Goal: Task Accomplishment & Management: Manage account settings

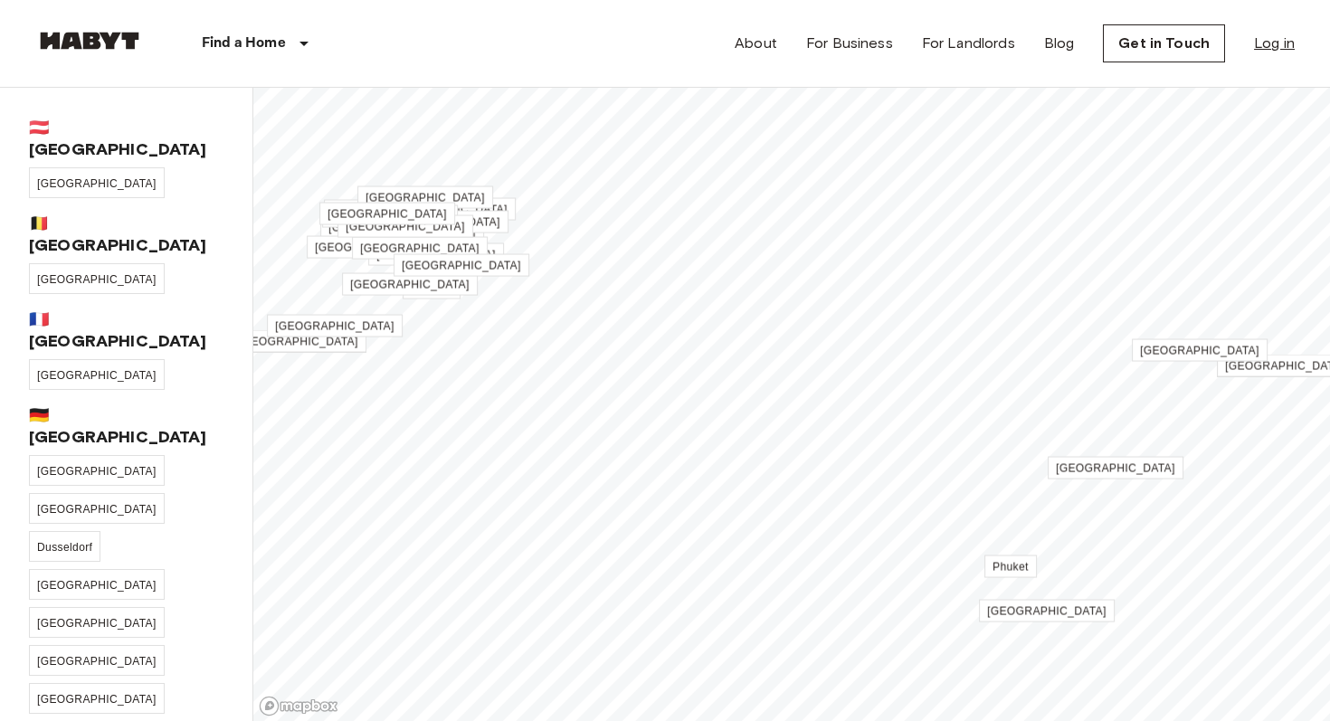
click at [1273, 49] on link "Log in" at bounding box center [1274, 44] width 41 height 22
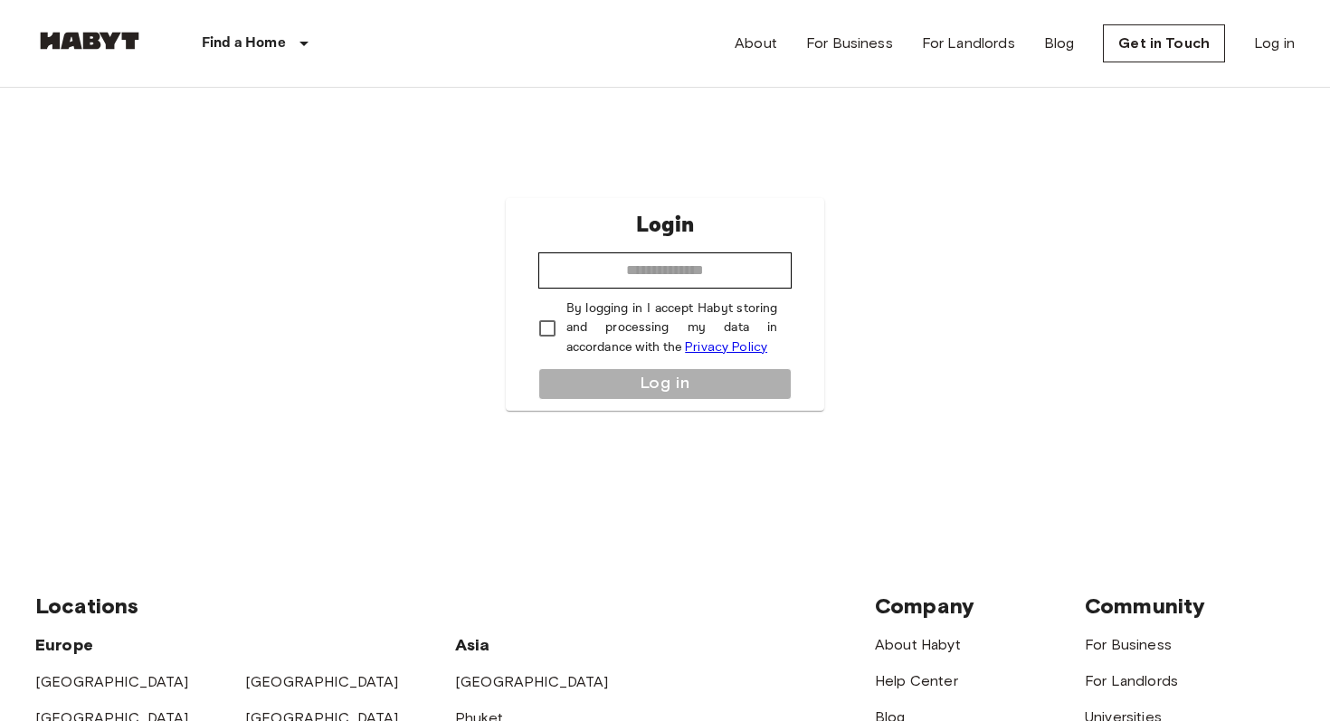
click at [1277, 27] on div "About For Business For Landlords Blog Get in Touch Log in" at bounding box center [1014, 43] width 560 height 87
click at [1273, 50] on link "Log in" at bounding box center [1274, 44] width 41 height 22
click at [1265, 40] on link "Log in" at bounding box center [1274, 44] width 41 height 22
click at [1273, 43] on link "Log in" at bounding box center [1274, 44] width 41 height 22
click at [1243, 185] on div "Login ​ By logging in I accept Habyt storing and processing my data in accordan…" at bounding box center [664, 304] width 1259 height 432
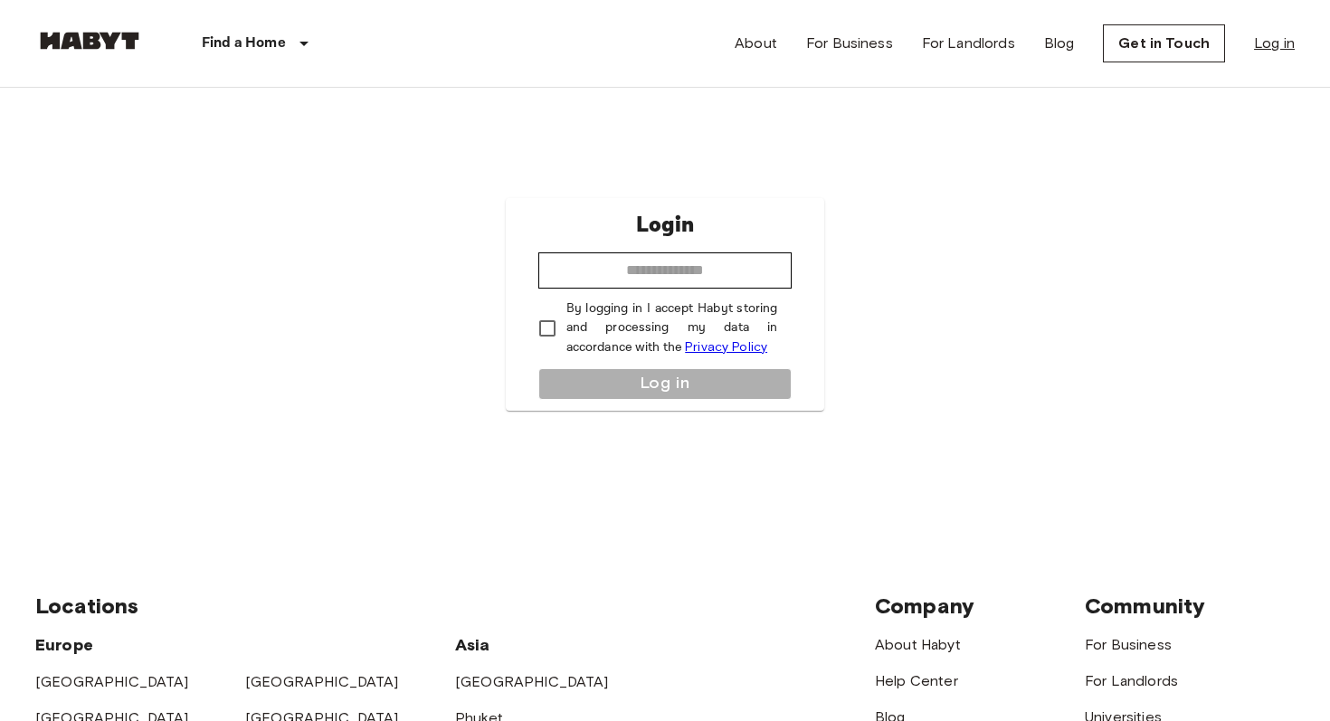
click at [1264, 49] on link "Log in" at bounding box center [1274, 44] width 41 height 22
click at [1258, 33] on link "Log in" at bounding box center [1274, 44] width 41 height 22
click at [1260, 44] on link "Log in" at bounding box center [1274, 44] width 41 height 22
click at [740, 272] on input "email" at bounding box center [665, 270] width 254 height 36
type input "**********"
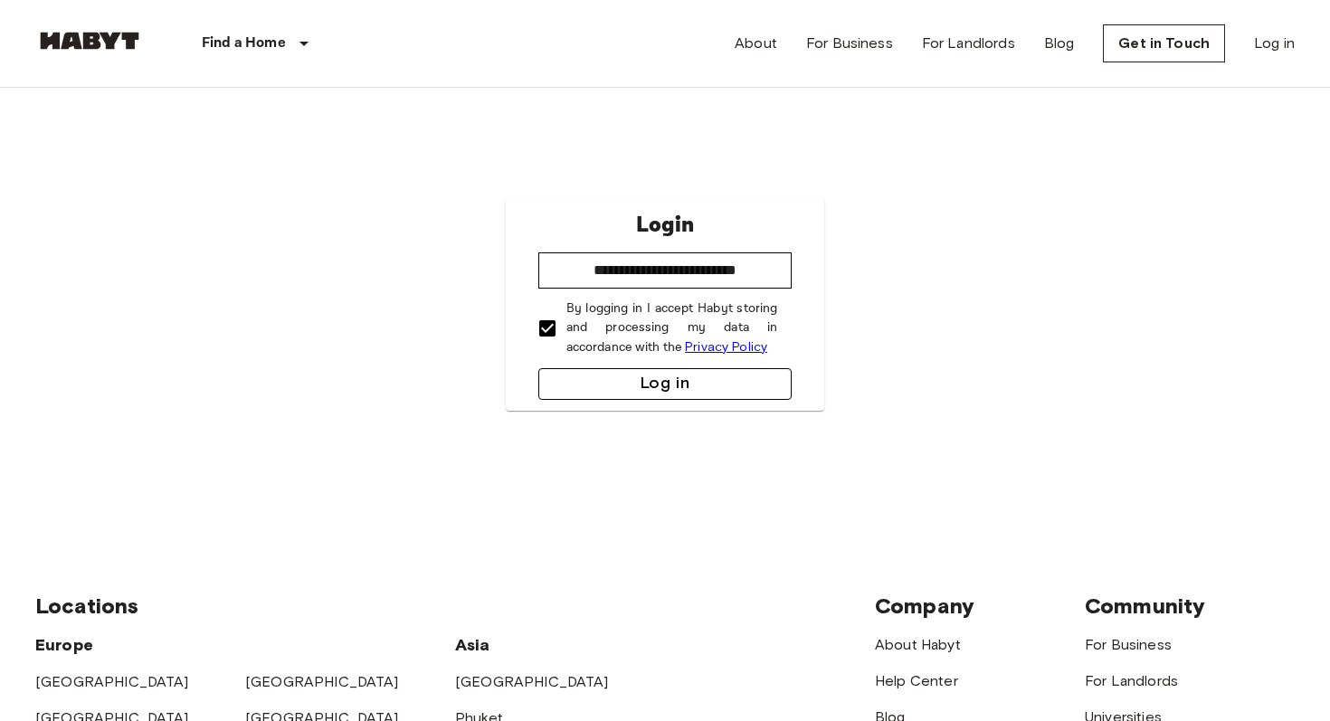
click at [579, 375] on button "Log in" at bounding box center [665, 384] width 254 height 32
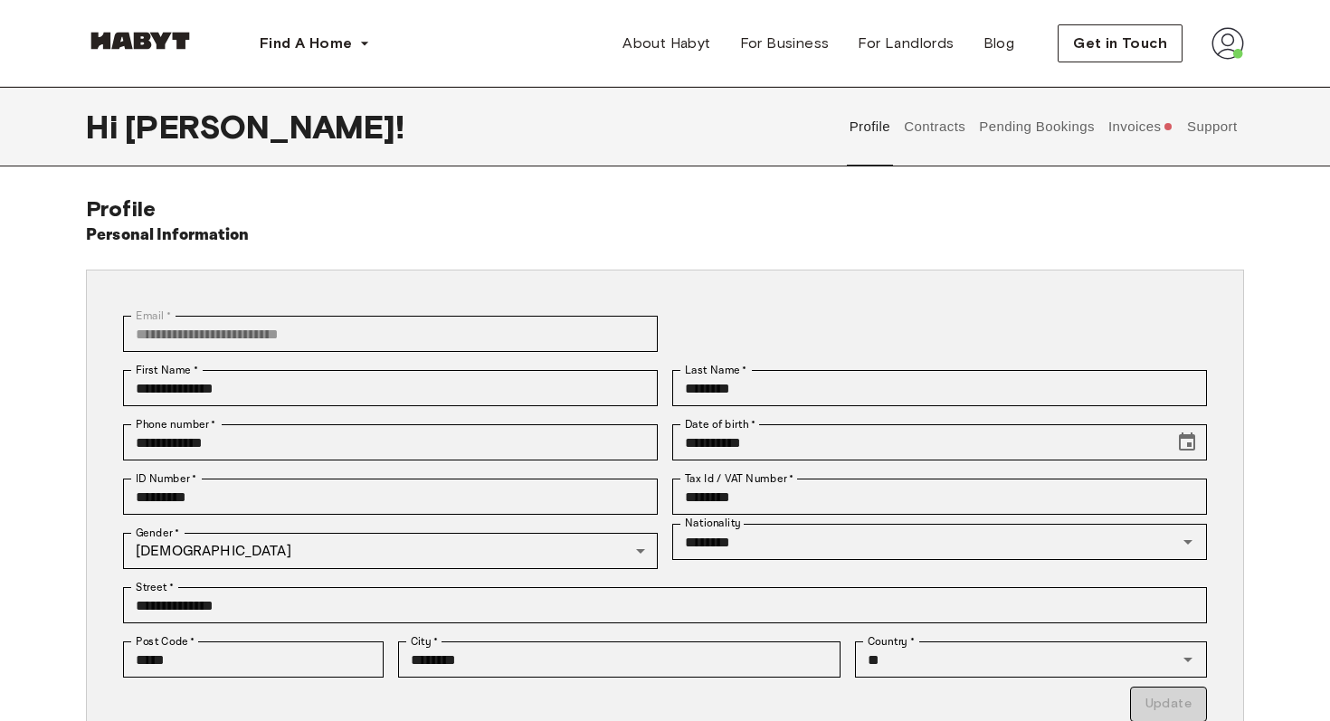
click at [1140, 131] on button "Invoices" at bounding box center [1140, 127] width 70 height 80
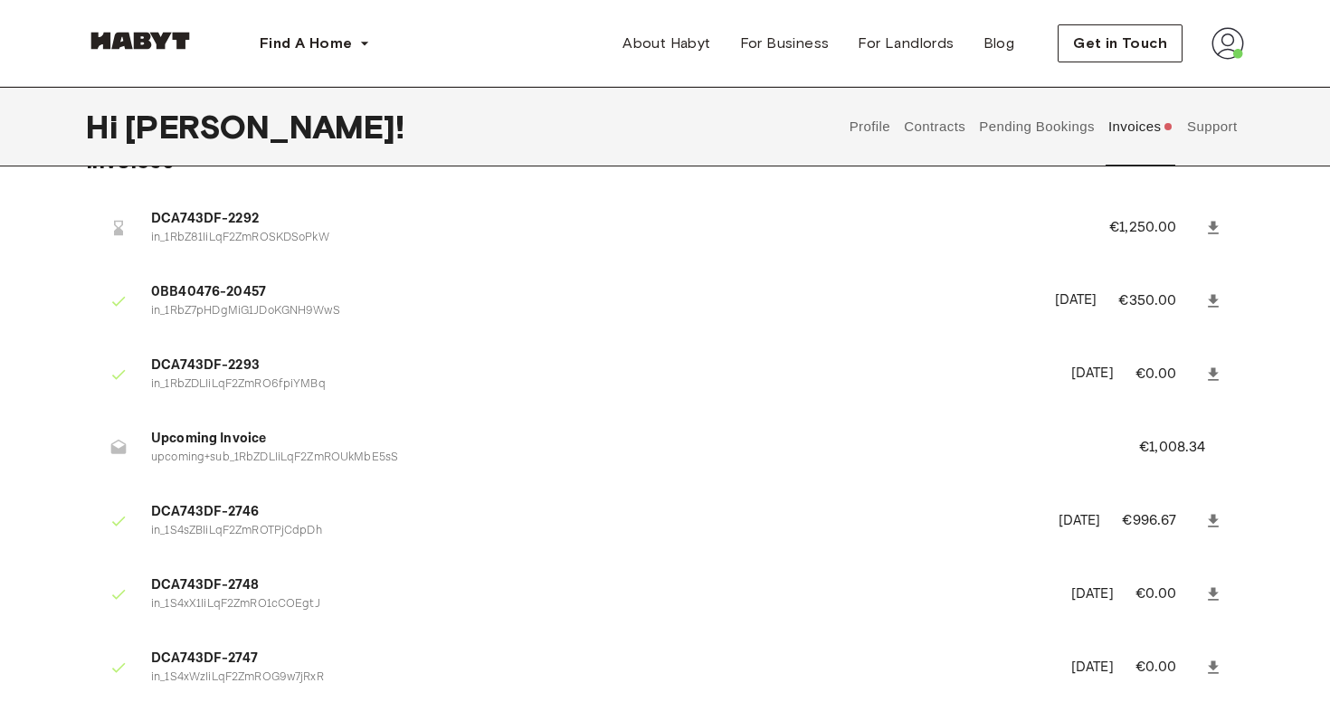
scroll to position [58, 0]
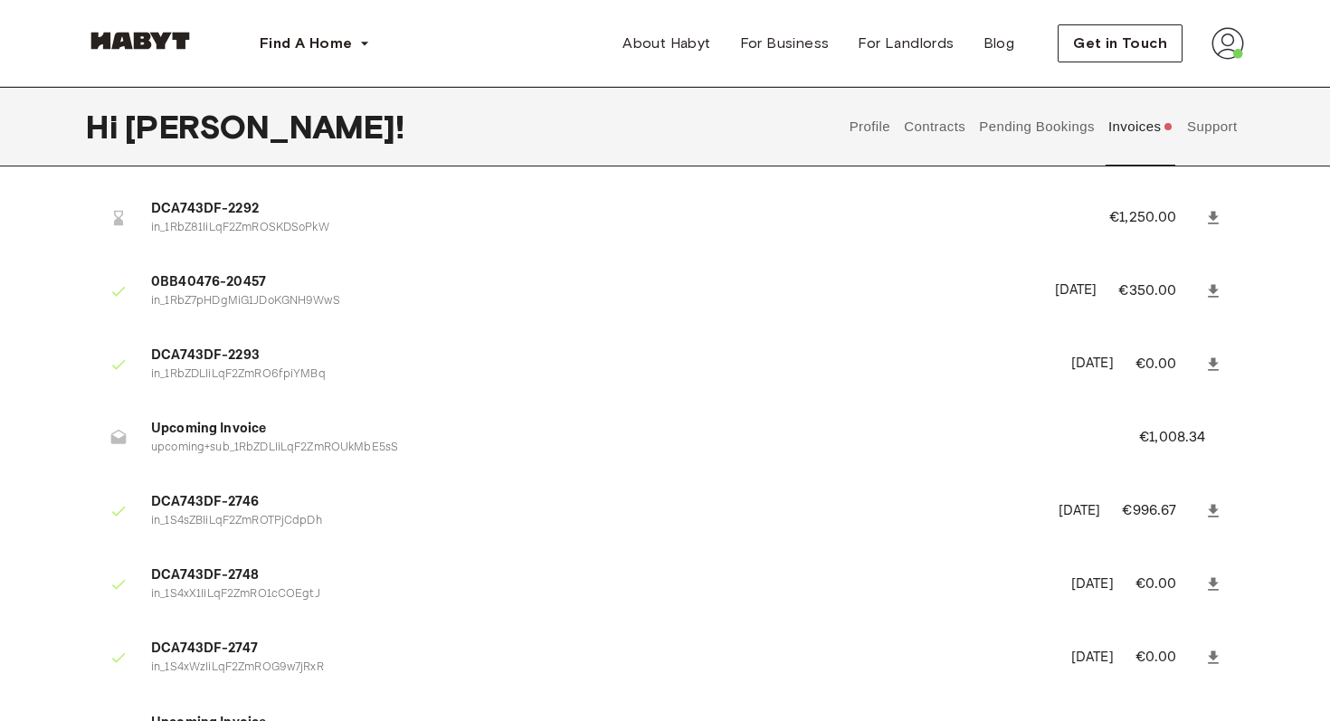
click at [204, 424] on span "Upcoming Invoice" at bounding box center [623, 429] width 944 height 21
click at [141, 441] on div at bounding box center [125, 438] width 51 height 36
click at [119, 440] on icon at bounding box center [118, 437] width 15 height 14
click at [1180, 447] on p "€1,008.34" at bounding box center [1184, 438] width 90 height 22
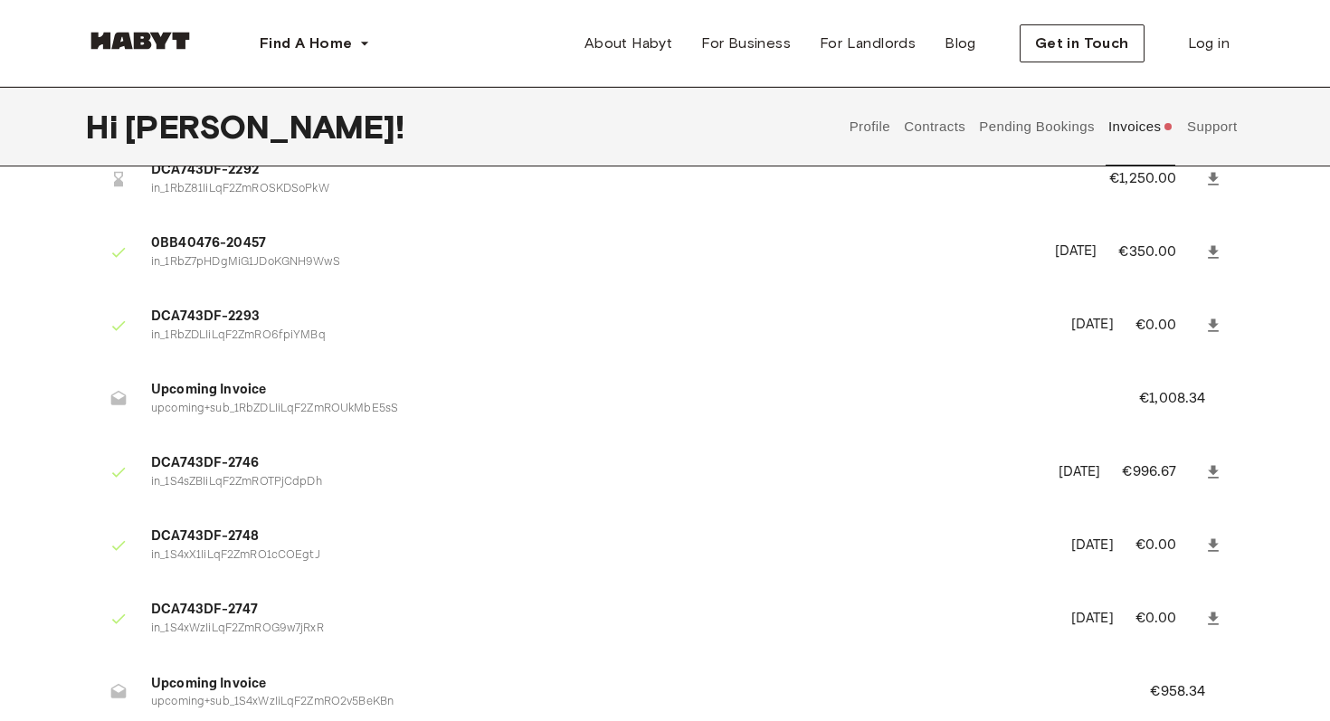
scroll to position [101, 0]
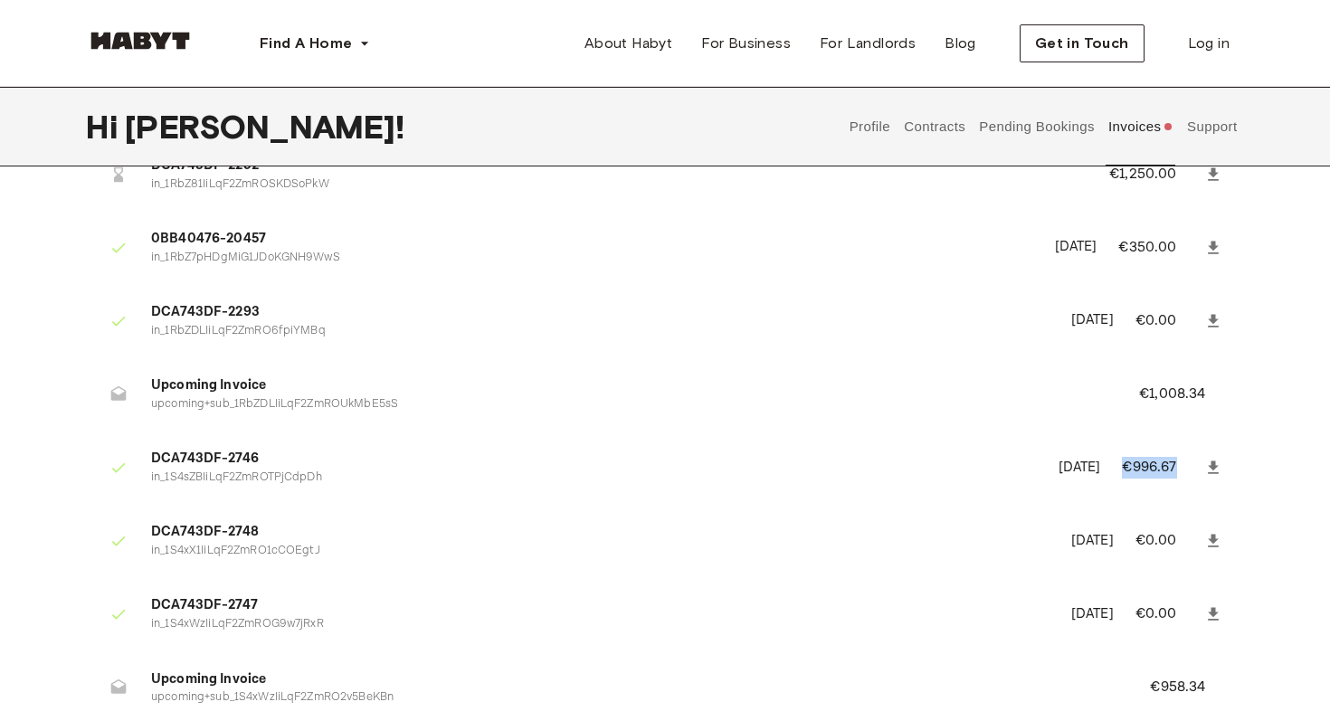
drag, startPoint x: 1112, startPoint y: 471, endPoint x: 1164, endPoint y: 481, distance: 52.5
click at [1165, 482] on li "DCA743DF-2746 in_1S4sZBIiLqF2ZmROTPjCdpDh September 7th, 2025 €996.67" at bounding box center [665, 467] width 1158 height 62
click at [1021, 488] on li "DCA743DF-2746 in_1S4sZBIiLqF2ZmROTPjCdpDh September 7th, 2025 €996.67" at bounding box center [665, 467] width 1158 height 62
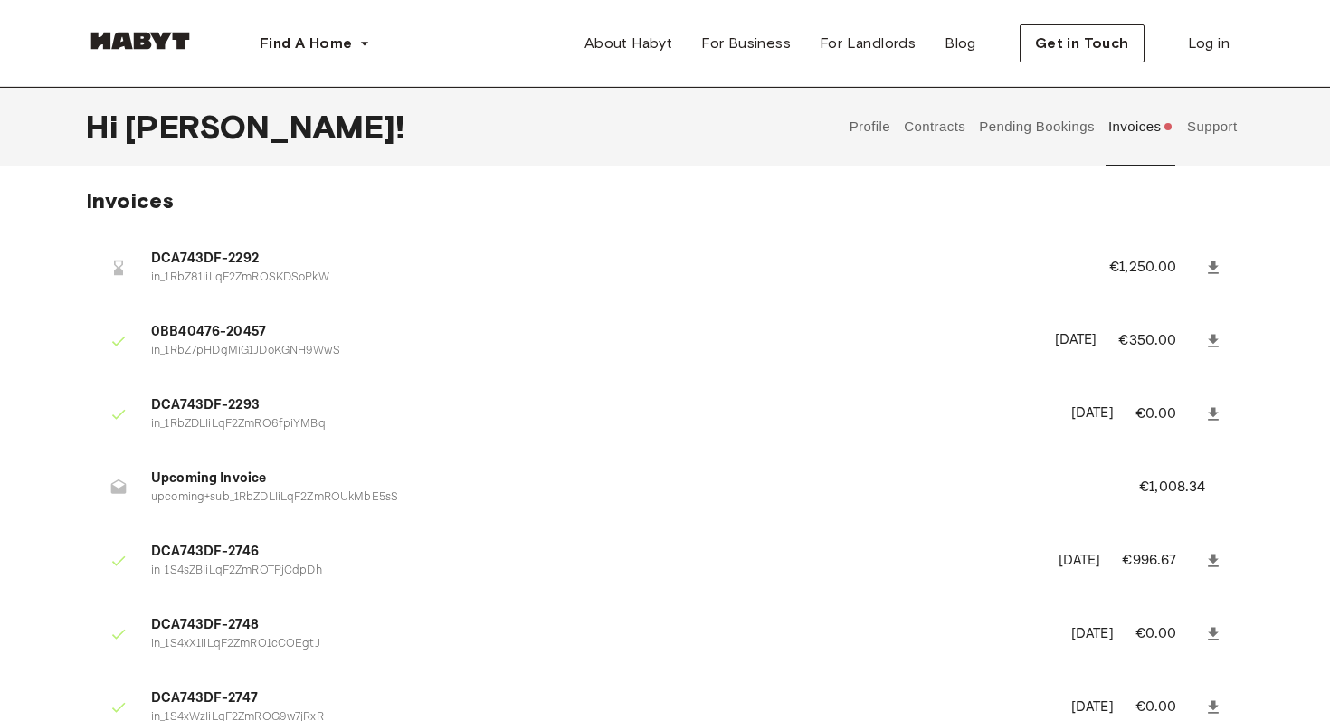
scroll to position [0, 0]
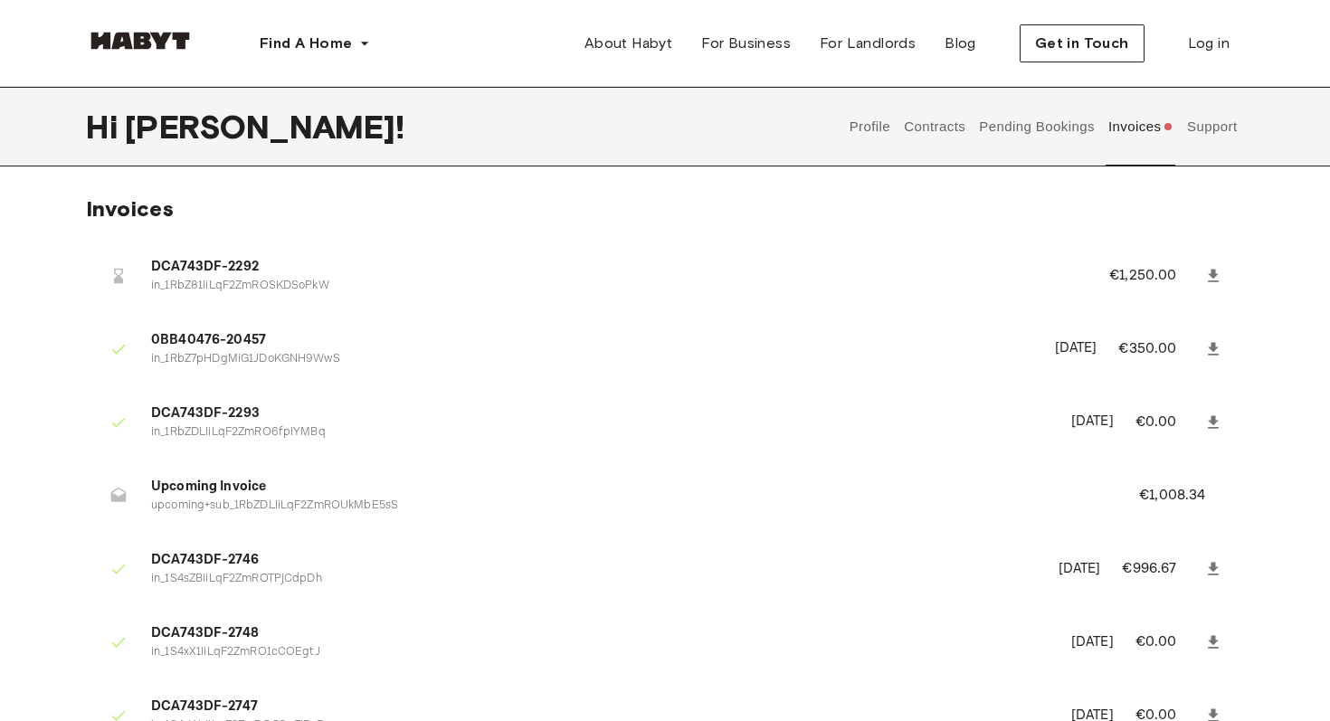
click at [932, 123] on button "Contracts" at bounding box center [935, 127] width 66 height 80
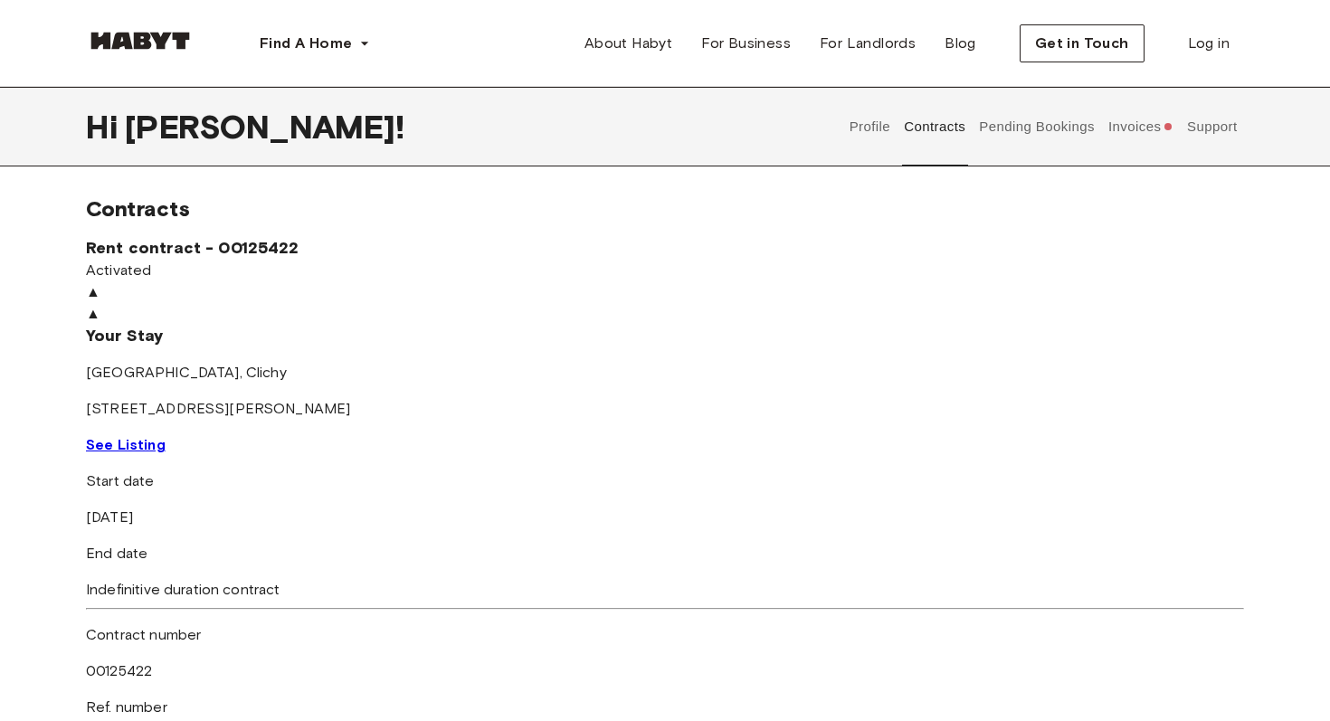
click at [858, 124] on button "Profile" at bounding box center [870, 127] width 46 height 80
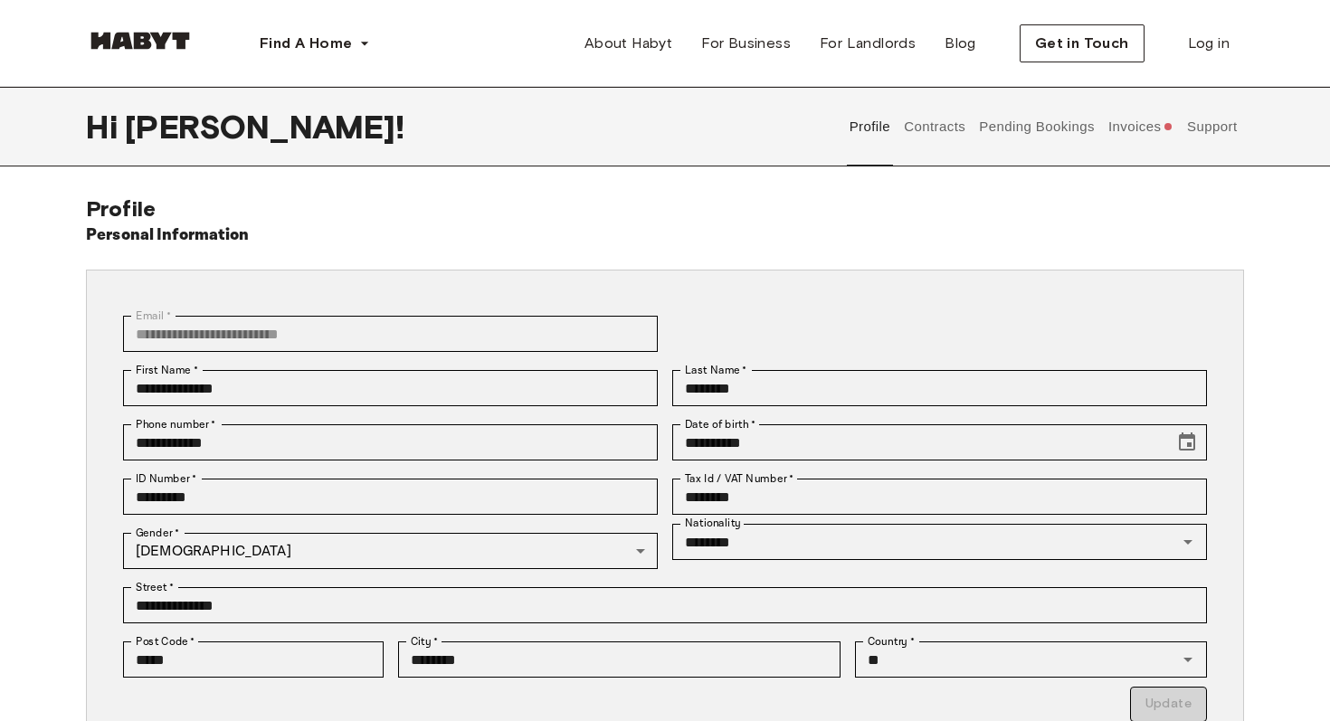
click at [1158, 122] on button "Invoices" at bounding box center [1140, 127] width 70 height 80
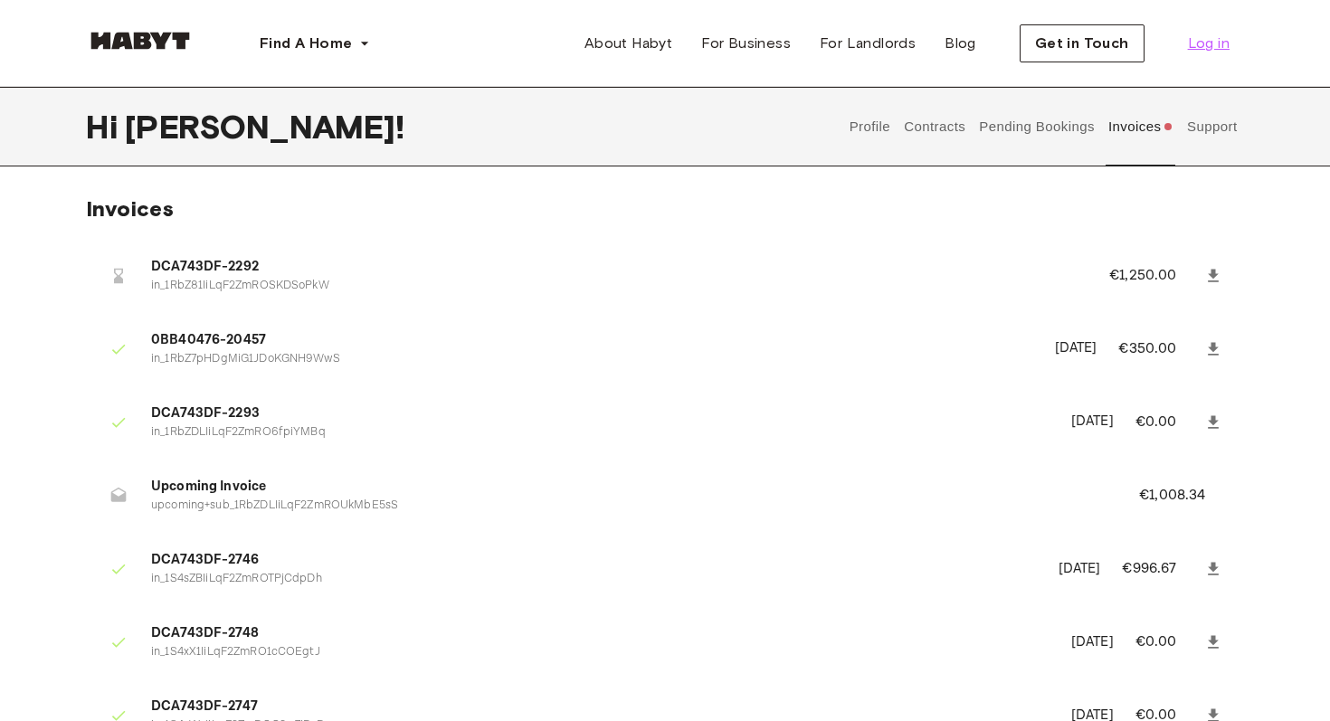
click at [1215, 49] on span "Log in" at bounding box center [1209, 44] width 42 height 22
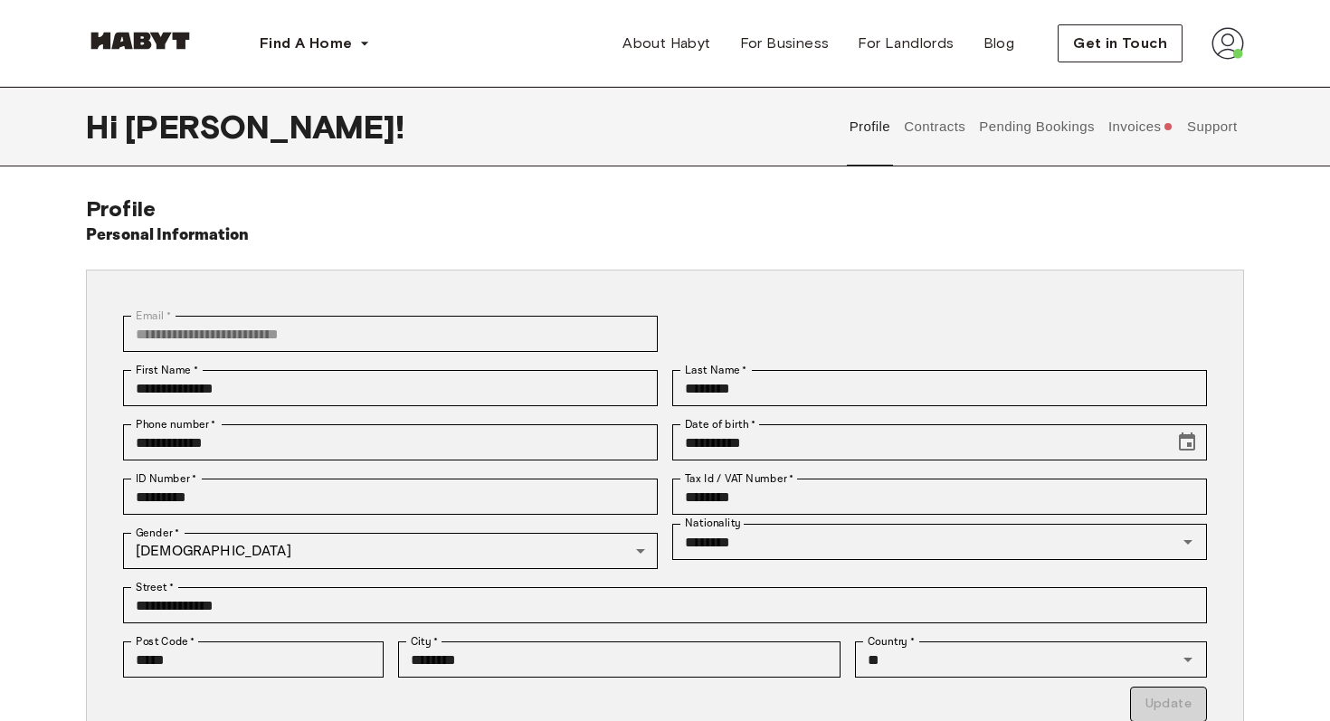
click at [1216, 40] on img at bounding box center [1227, 43] width 33 height 33
click at [1191, 127] on span "Log out" at bounding box center [1177, 121] width 54 height 22
